Goal: Find contact information: Find contact information

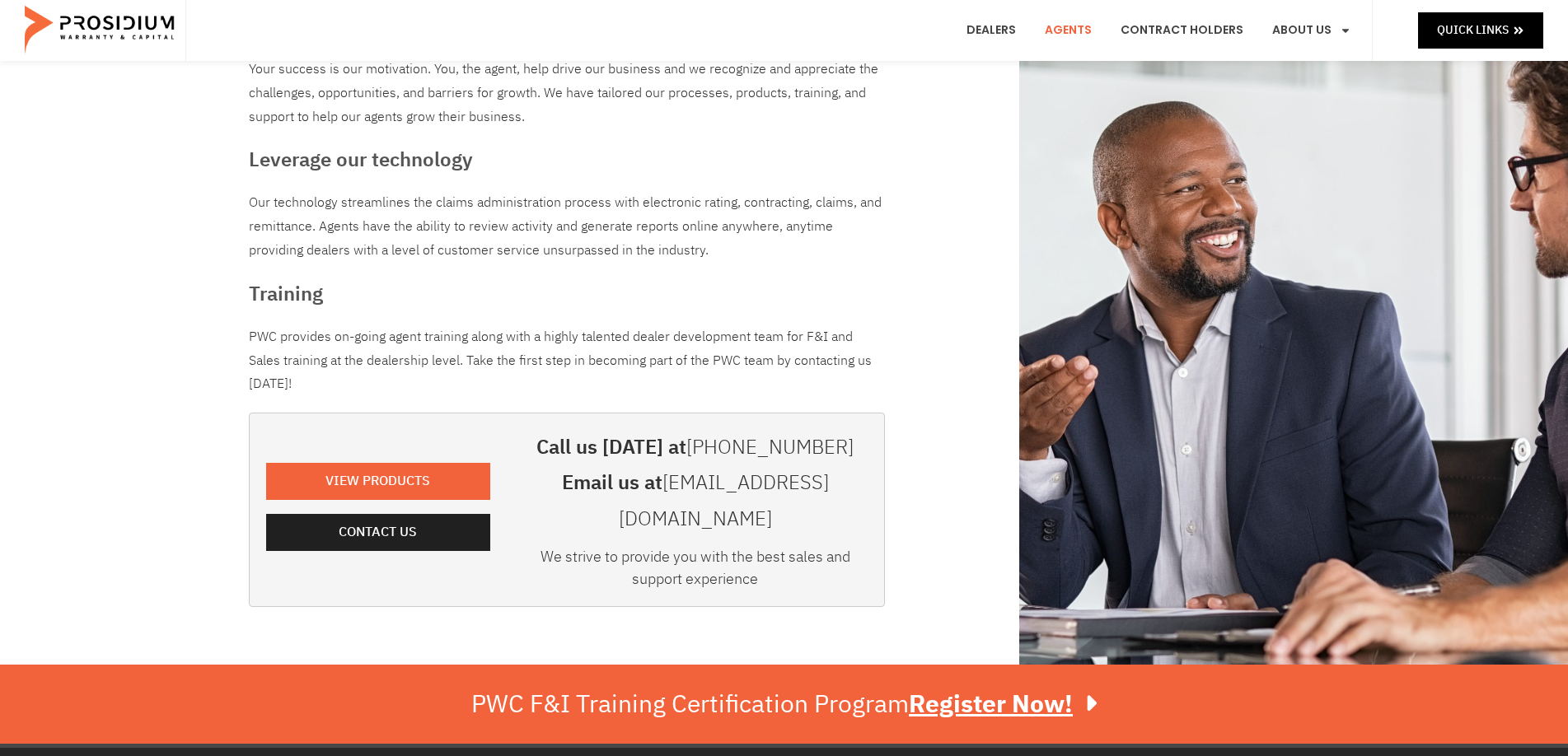
scroll to position [164, 0]
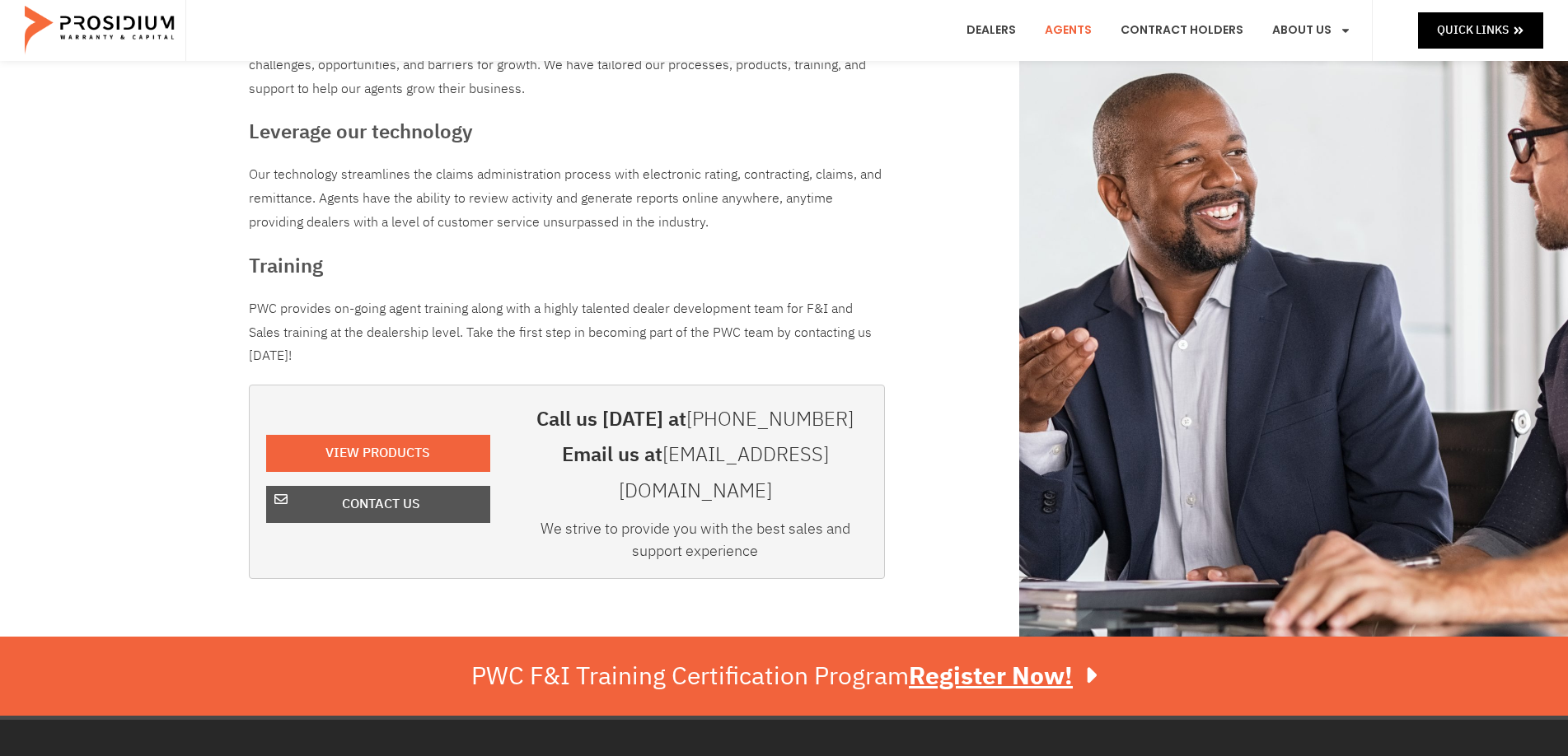
click at [441, 497] on span "Contact Us" at bounding box center [381, 504] width 181 height 24
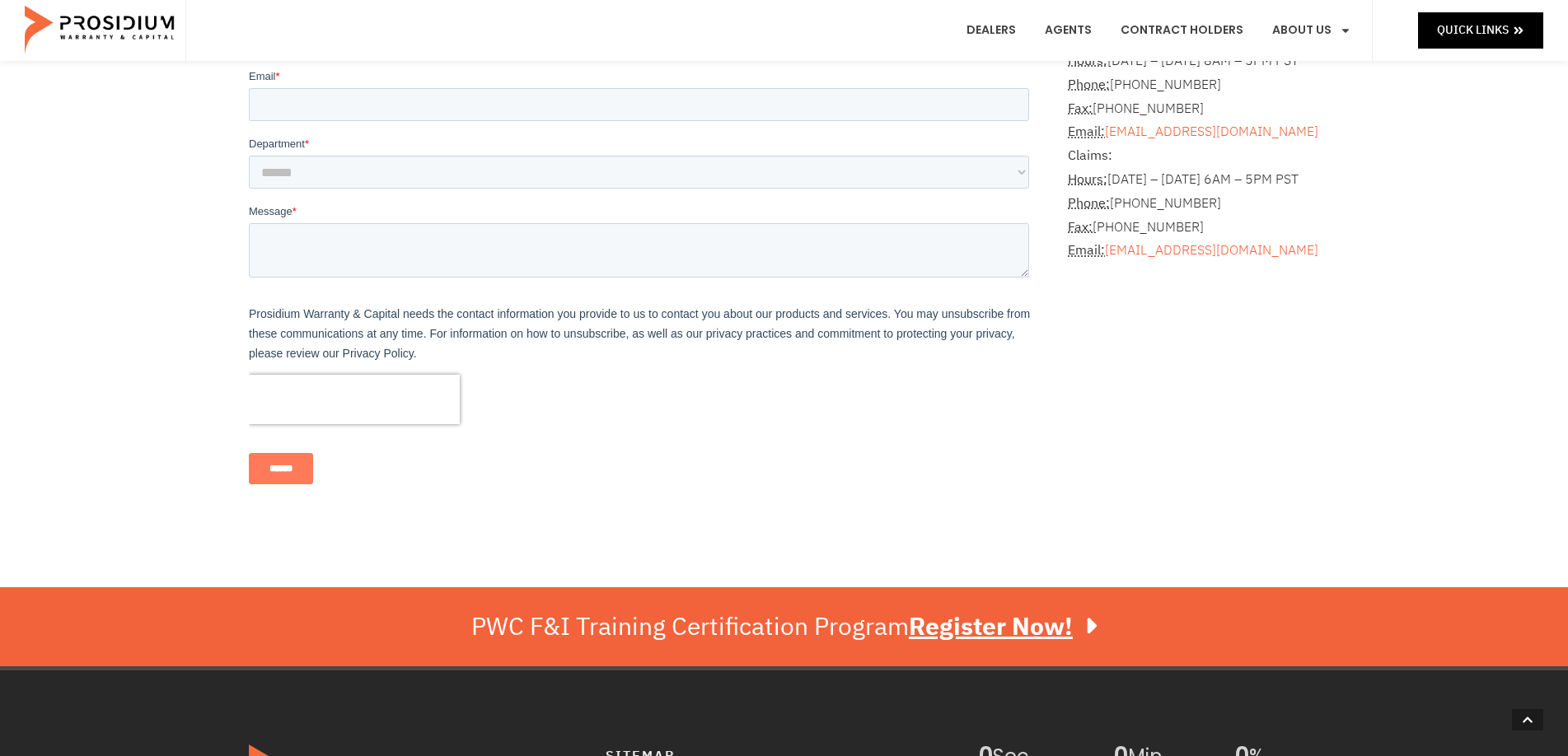
scroll to position [577, 0]
click at [268, 312] on p "Prosidium Warranty & Capital needs the contact information you provide to us to…" at bounding box center [641, 332] width 787 height 60
drag, startPoint x: 398, startPoint y: 312, endPoint x: 245, endPoint y: 306, distance: 153.1
click html "**********"
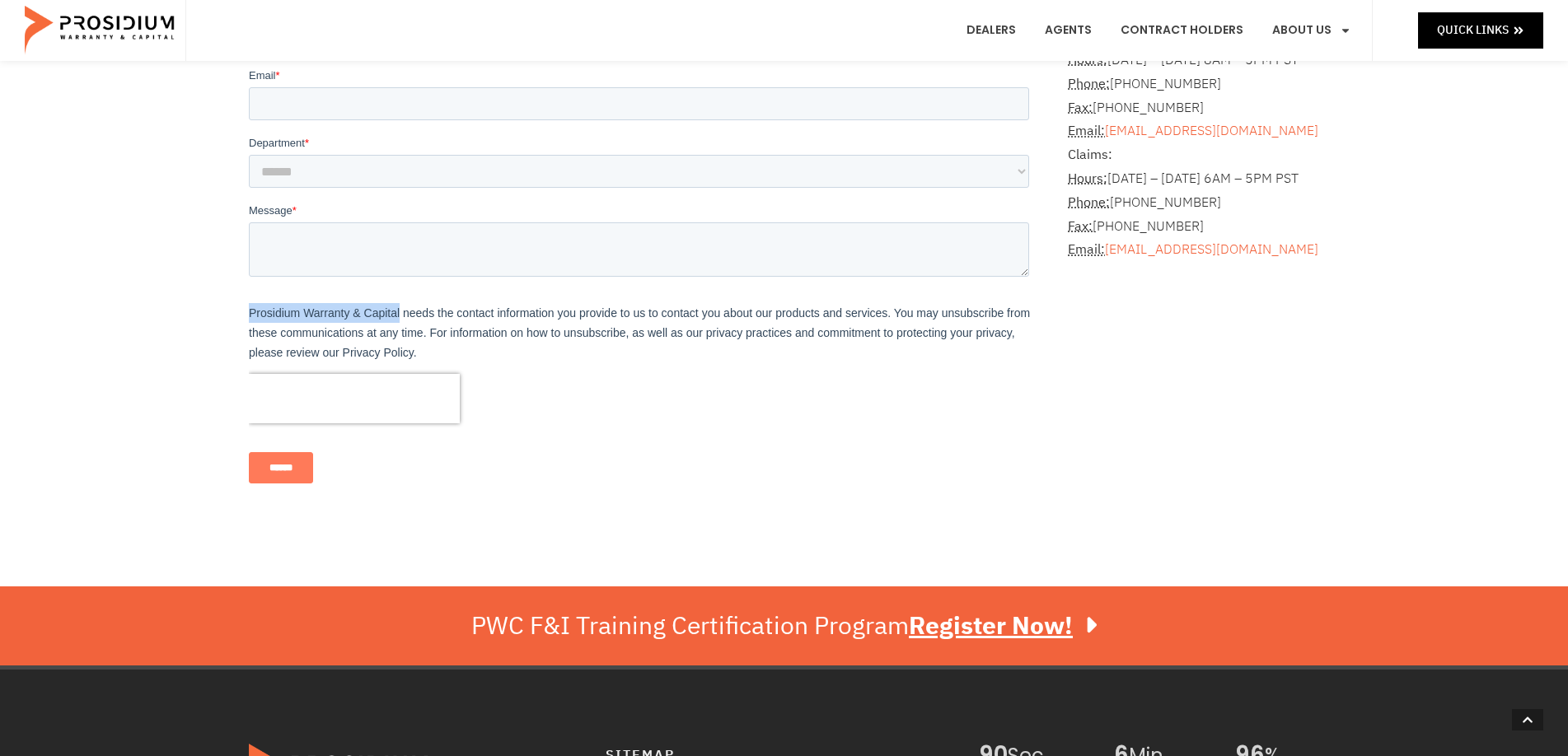
copy p "Prosidium Warranty & Capital"
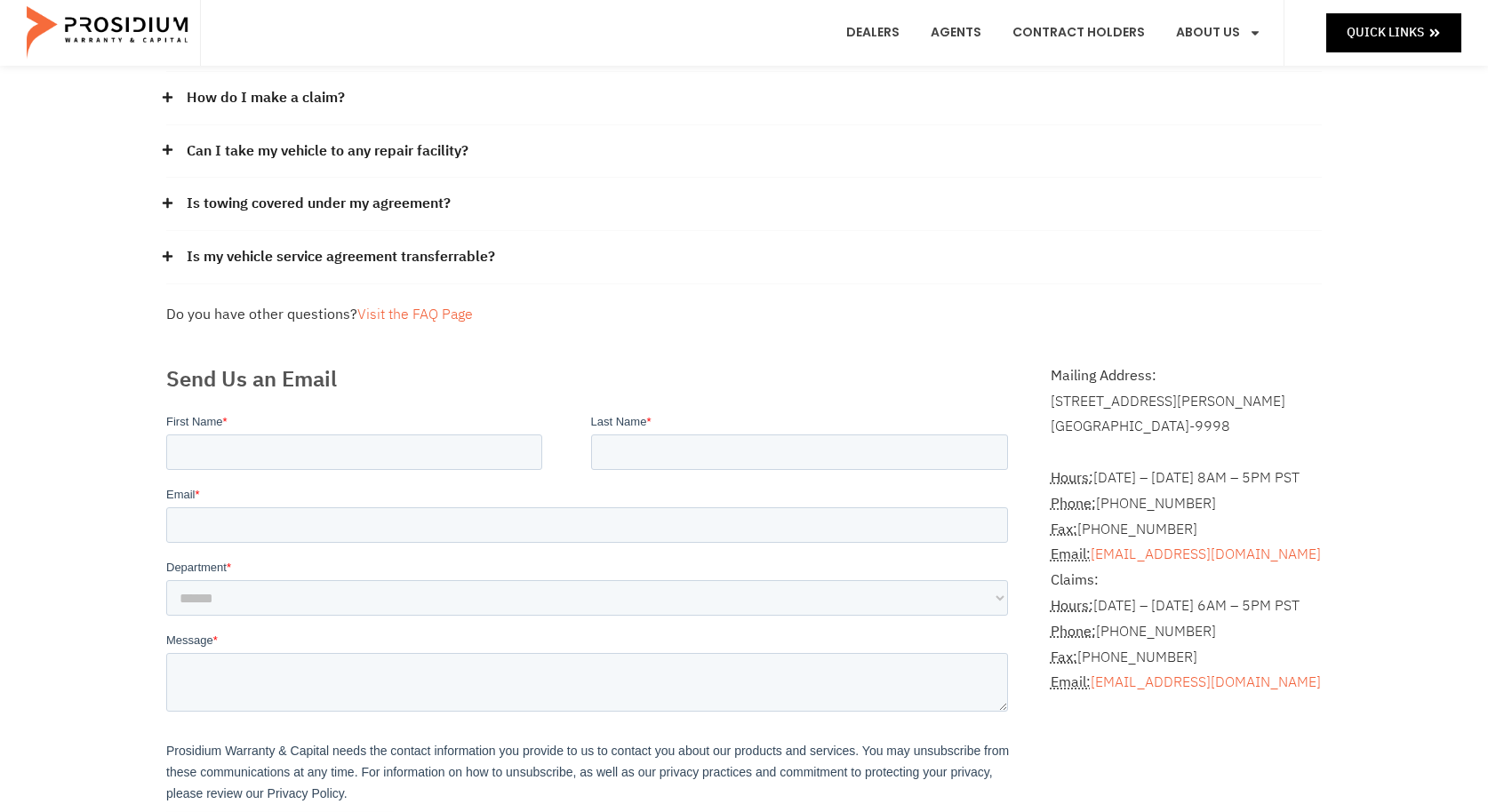
scroll to position [266, 0]
